Goal: Transaction & Acquisition: Subscribe to service/newsletter

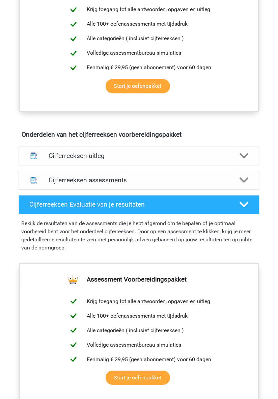
scroll to position [293, 0]
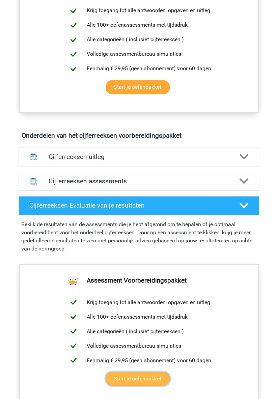
click at [156, 386] on link "Start je oefenpakket" at bounding box center [138, 379] width 65 height 14
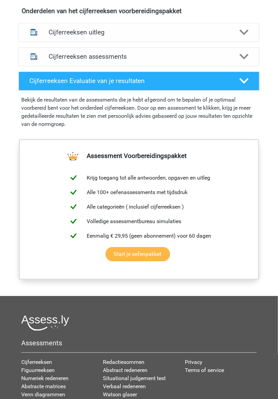
scroll to position [502, 0]
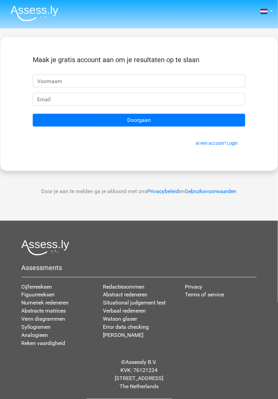
click at [156, 83] on input "text" at bounding box center [139, 81] width 213 height 13
type input "Toine"
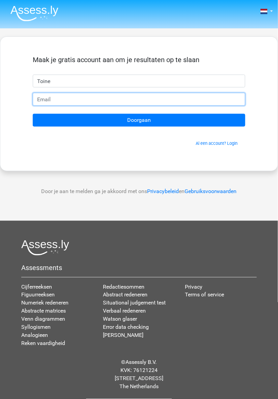
click at [78, 97] on input "email" at bounding box center [139, 99] width 213 height 13
type input "toinekamphuis@gmail.com"
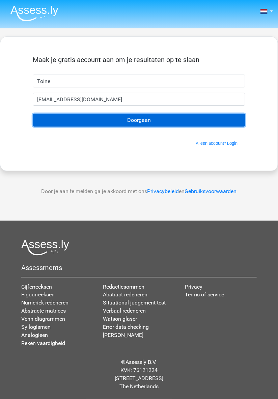
click at [160, 122] on input "Doorgaan" at bounding box center [139, 120] width 213 height 13
